Goal: Check status: Check status

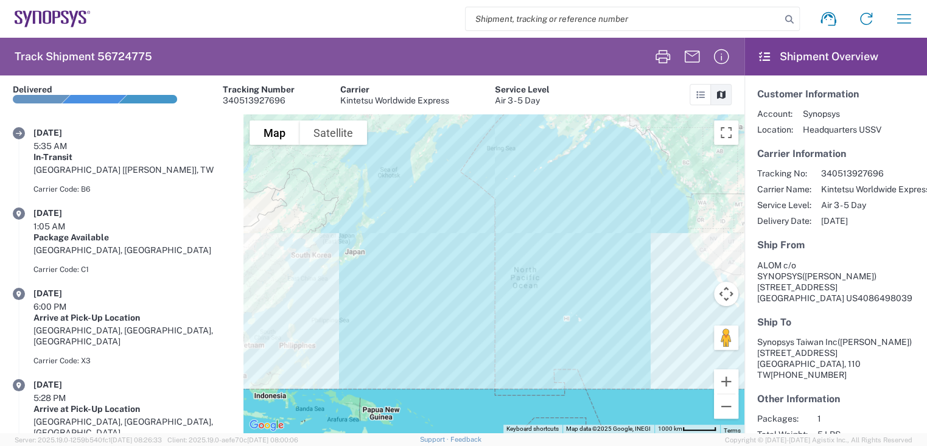
scroll to position [4, 0]
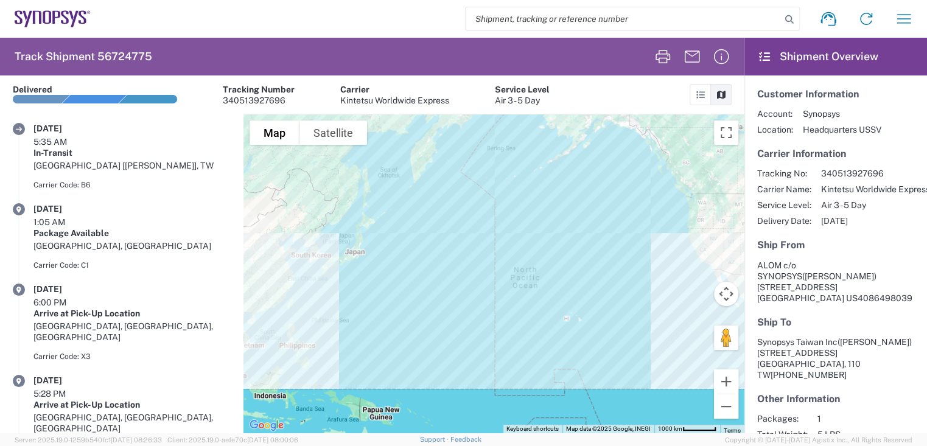
click at [709, 175] on div at bounding box center [494, 273] width 501 height 319
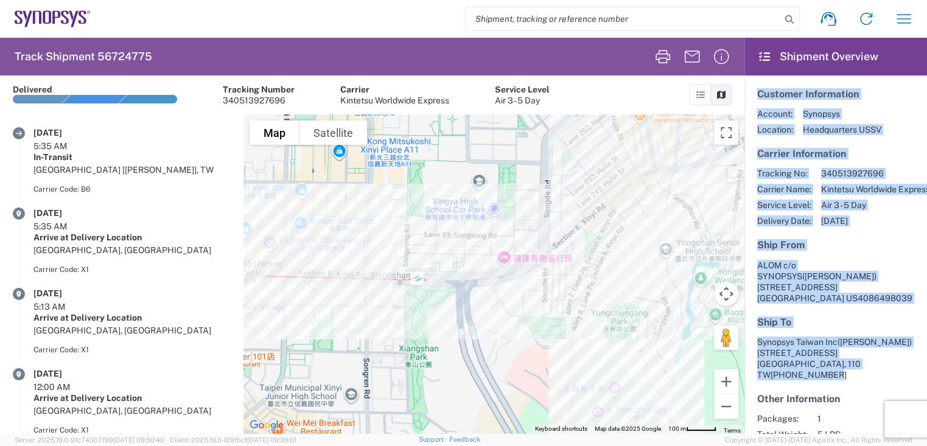
drag, startPoint x: 759, startPoint y: 95, endPoint x: 845, endPoint y: 361, distance: 279.6
click at [845, 361] on article "Customer Information Account: Synopsys Location: Headquarters USSV Carrier Info…" at bounding box center [836, 296] width 183 height 441
drag, startPoint x: 845, startPoint y: 361, endPoint x: 887, endPoint y: 209, distance: 157.2
click at [887, 209] on span "Air 3 - 5 Day" at bounding box center [875, 205] width 109 height 11
click at [896, 168] on span "340513927696" at bounding box center [875, 173] width 109 height 11
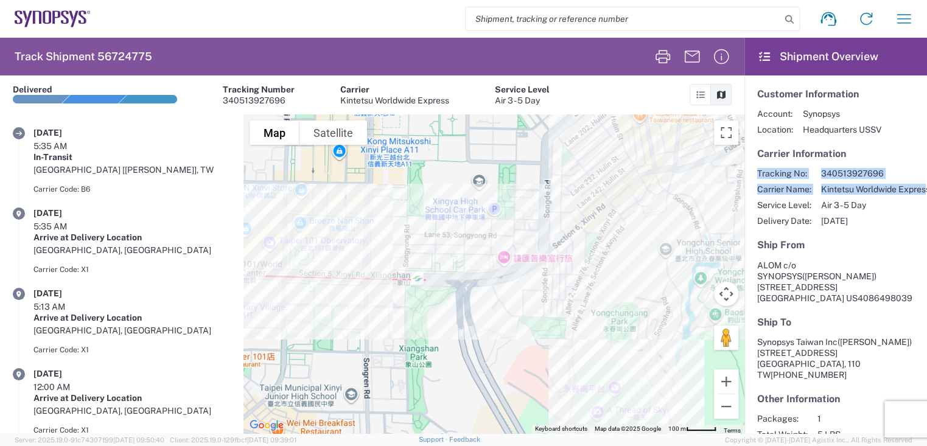
scroll to position [0, 18]
drag, startPoint x: 757, startPoint y: 172, endPoint x: 916, endPoint y: 192, distance: 159.6
click at [916, 192] on agx-shipment-overview-widget "Customer Information Account: Synopsys Location: Headquarters USSV Carrier Info…" at bounding box center [836, 255] width 183 height 358
copy div "Tracking No: 340513927696 Carrier Name: Kintetsu Worldwide Express"
